Goal: Information Seeking & Learning: Learn about a topic

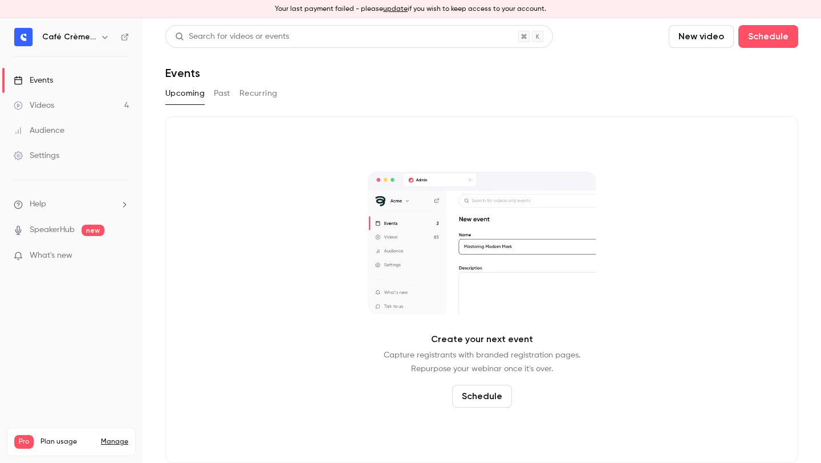
click at [222, 90] on button "Past" at bounding box center [222, 93] width 17 height 18
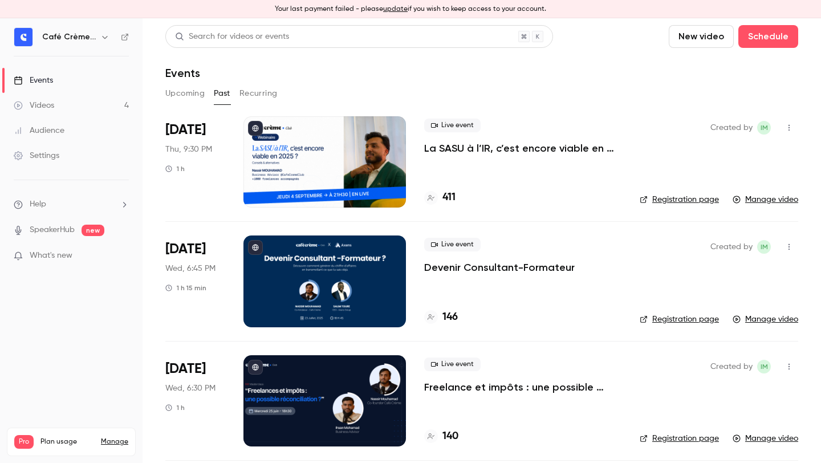
click at [492, 151] on p "La SASU à l’IR, c’est encore viable en 2025 ? [MASTERCLASS]" at bounding box center [522, 148] width 197 height 14
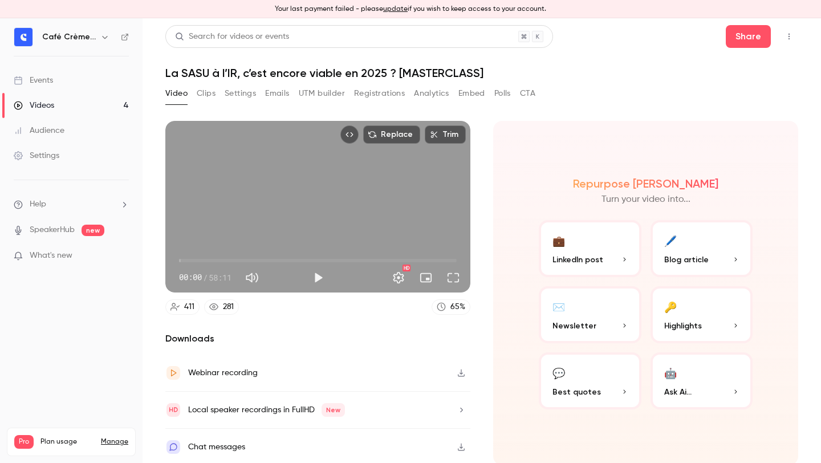
click at [377, 99] on button "Registrations" at bounding box center [379, 93] width 51 height 18
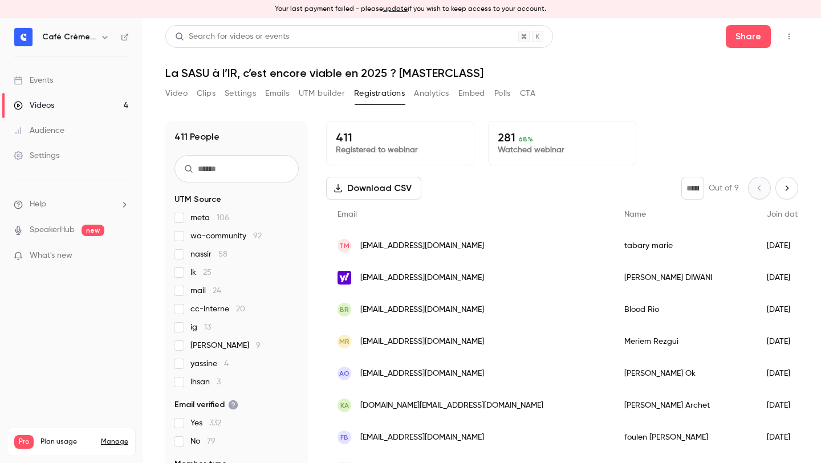
click at [431, 99] on button "Analytics" at bounding box center [431, 93] width 35 height 18
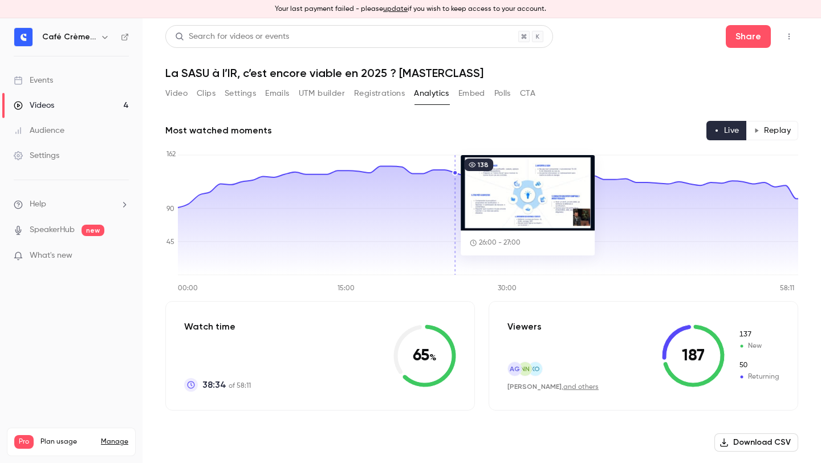
scroll to position [100, 0]
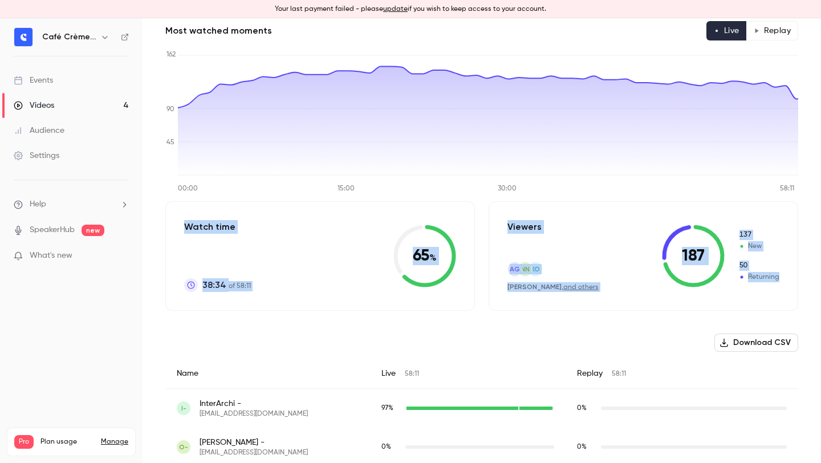
drag, startPoint x: 183, startPoint y: 227, endPoint x: 790, endPoint y: 285, distance: 610.3
copy div "Watch time 38:34 of 58:11 65 % Viewers AG NN [PERSON_NAME] , and others 187 137…"
